Goal: Task Accomplishment & Management: Manage account settings

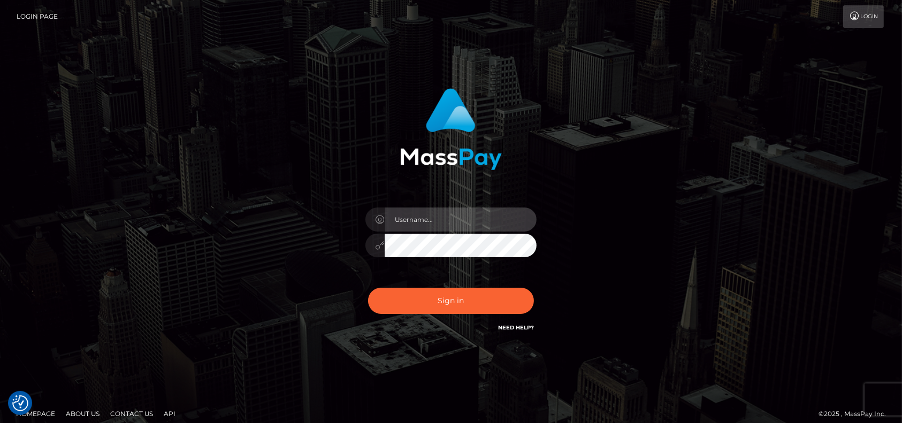
click at [465, 212] on input "text" at bounding box center [461, 220] width 152 height 24
type input "pk.es"
click at [455, 218] on input "pk.es" at bounding box center [461, 220] width 152 height 24
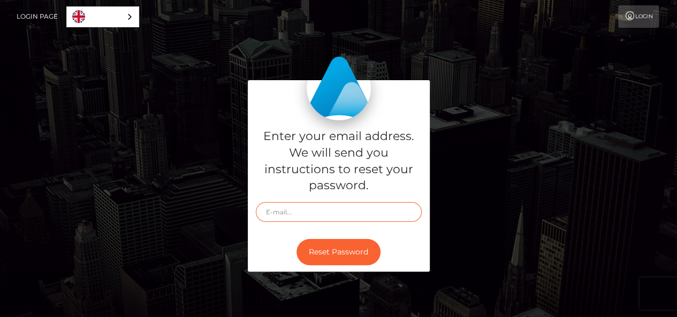
click at [323, 212] on input "text" at bounding box center [339, 212] width 166 height 20
